Goal: Task Accomplishment & Management: Use online tool/utility

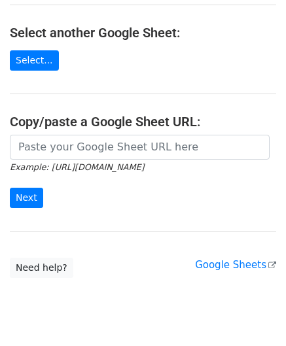
scroll to position [172, 0]
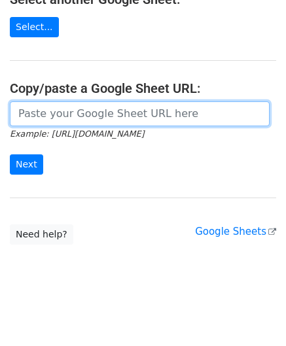
click at [60, 109] on input "url" at bounding box center [140, 114] width 260 height 25
paste input "https://docs.google.com/spreadsheets/d/1kxcER0FR4jL_aUWttR_3BYLcNkHKrTocMSPzot2…"
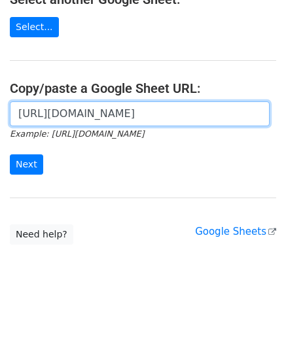
scroll to position [0, 276]
type input "https://docs.google.com/spreadsheets/d/1kxcER0FR4jL_aUWttR_3BYLcNkHKrTocMSPzot2…"
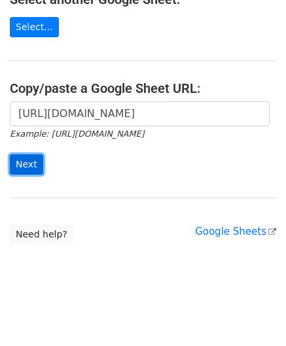
click at [22, 158] on input "Next" at bounding box center [26, 165] width 33 height 20
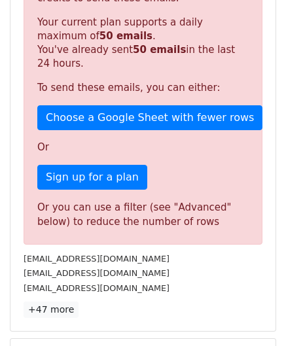
scroll to position [442, 0]
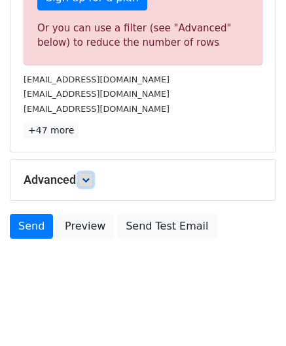
click at [85, 176] on icon at bounding box center [86, 180] width 8 height 8
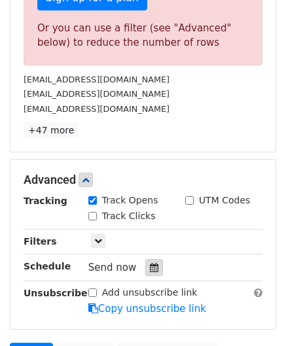
click at [150, 263] on icon at bounding box center [154, 267] width 9 height 9
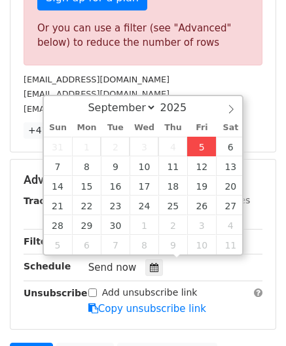
type input "[DATE] 12:00"
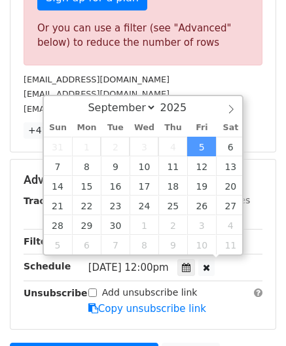
scroll to position [0, 0]
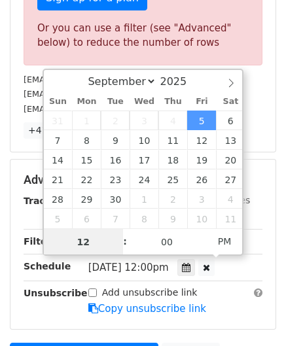
paste input "0"
type input "10"
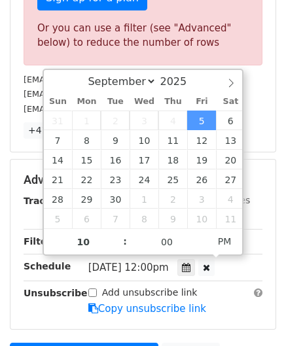
type input "[DATE] 22:00"
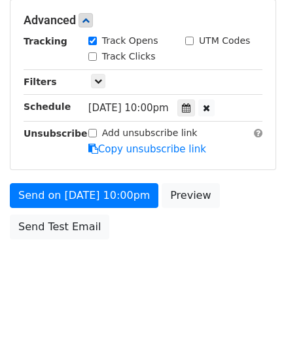
scroll to position [548, 0]
